Goal: Transaction & Acquisition: Book appointment/travel/reservation

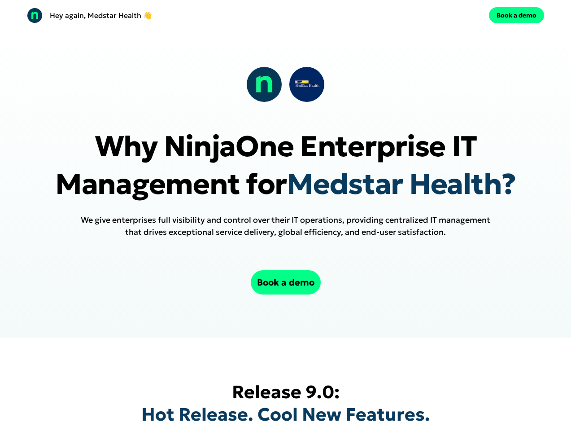
click at [285, 15] on div "Hey again, Medstar Health 👋 Book a demo" at bounding box center [285, 15] width 571 height 31
click at [154, 15] on div "Hey again, Medstar Health 👋" at bounding box center [154, 16] width 255 height 16
click at [417, 15] on div "Book a demo" at bounding box center [416, 15] width 255 height 16
click at [516, 15] on button "Book a demo" at bounding box center [516, 15] width 55 height 16
click at [285, 84] on div at bounding box center [285, 84] width 79 height 36
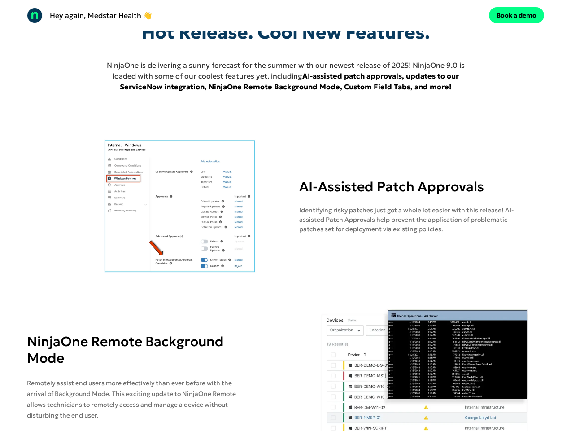
click at [285, 183] on img at bounding box center [180, 206] width 306 height 135
